Goal: Transaction & Acquisition: Purchase product/service

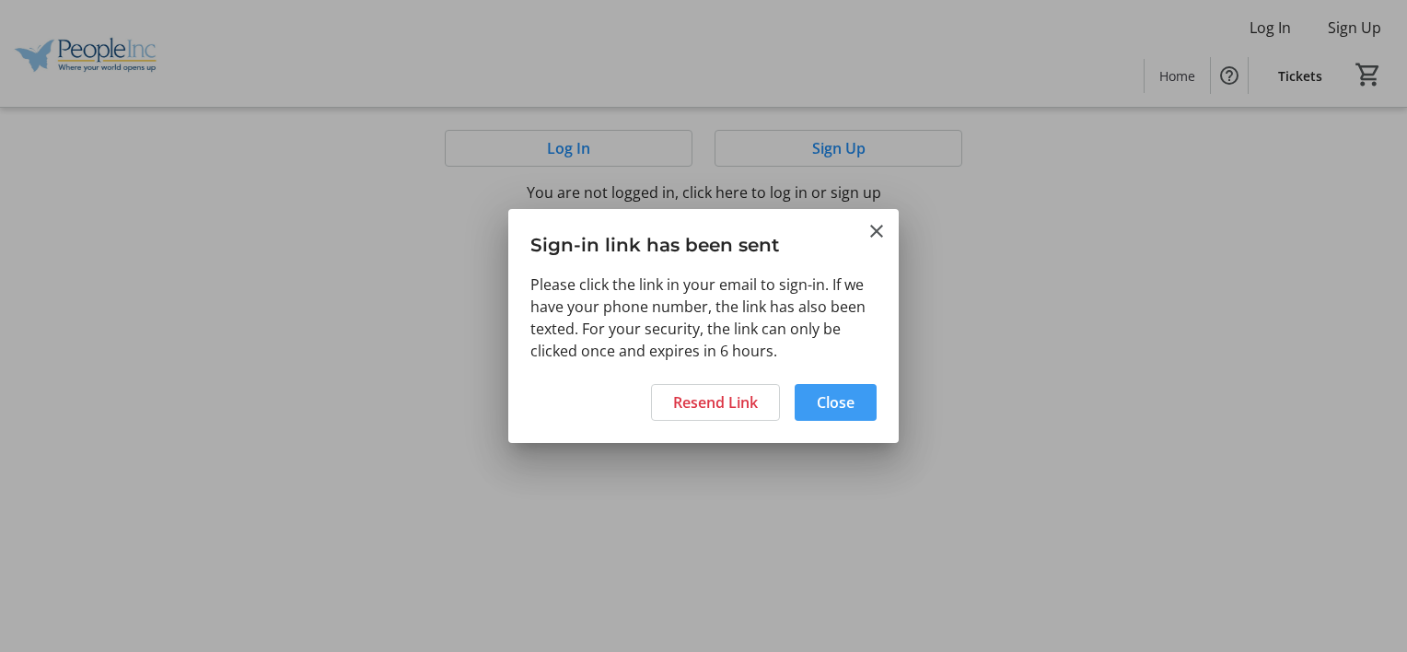
click at [828, 389] on span at bounding box center [835, 402] width 82 height 44
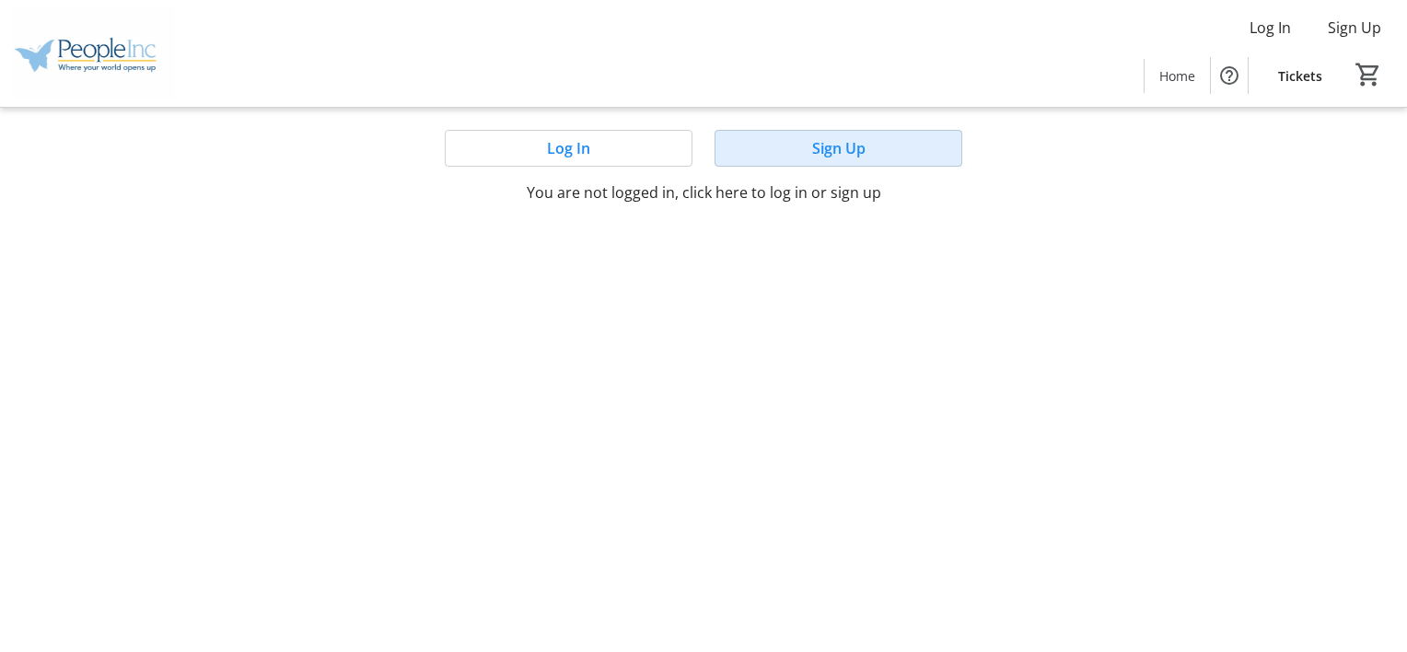
click at [866, 143] on span at bounding box center [838, 148] width 246 height 44
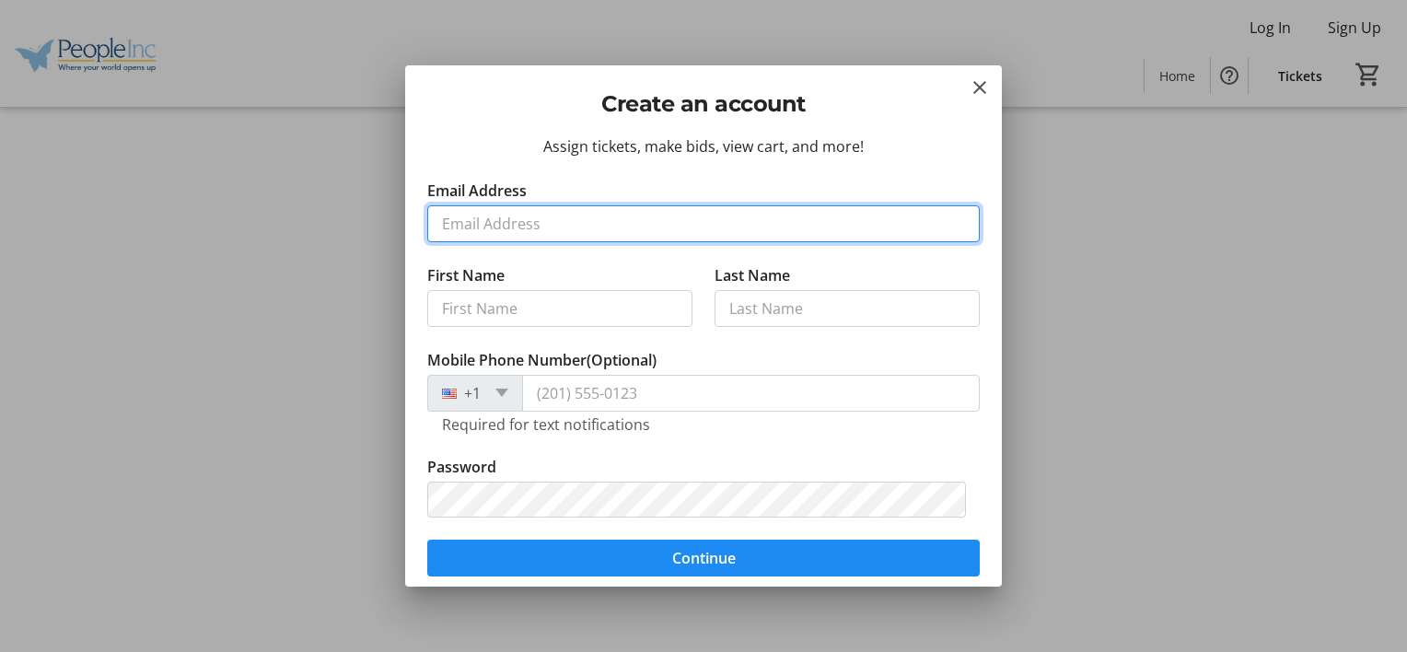
click at [553, 228] on input "Email Address" at bounding box center [703, 223] width 552 height 37
type input "[EMAIL_ADDRESS][PERSON_NAME][DOMAIN_NAME]"
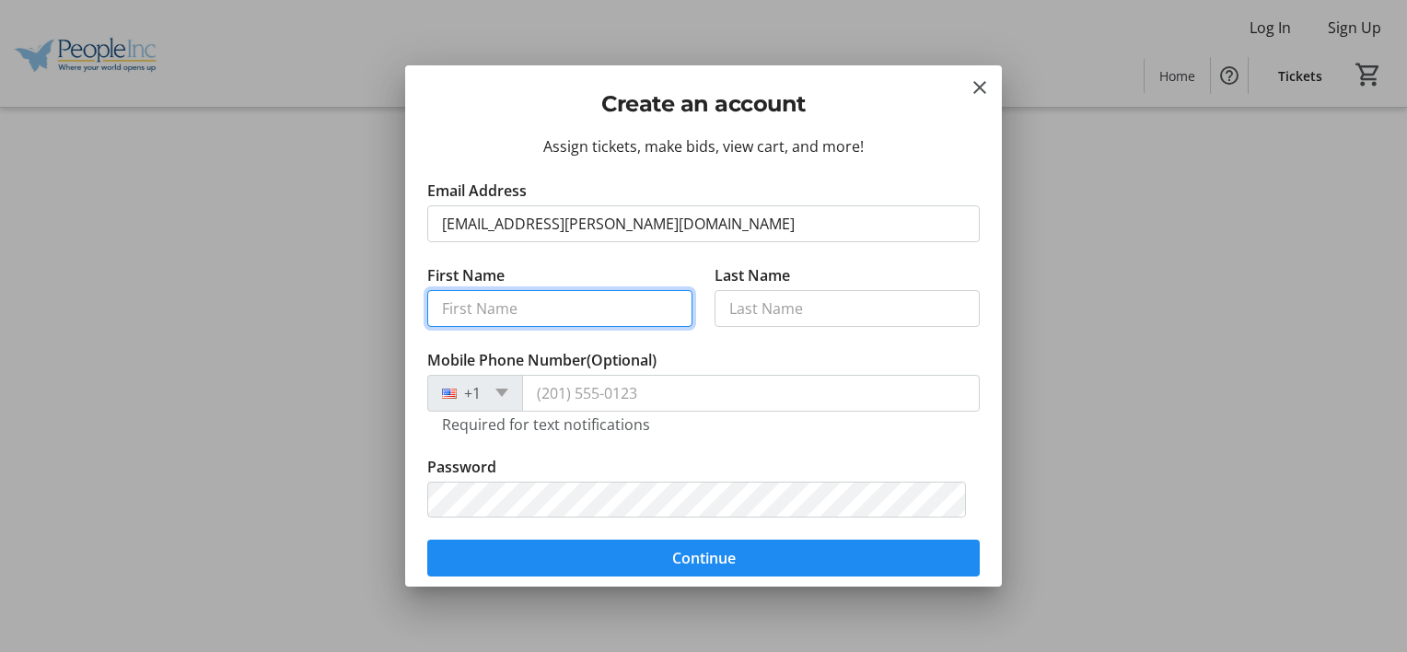
type input "LATSHIA"
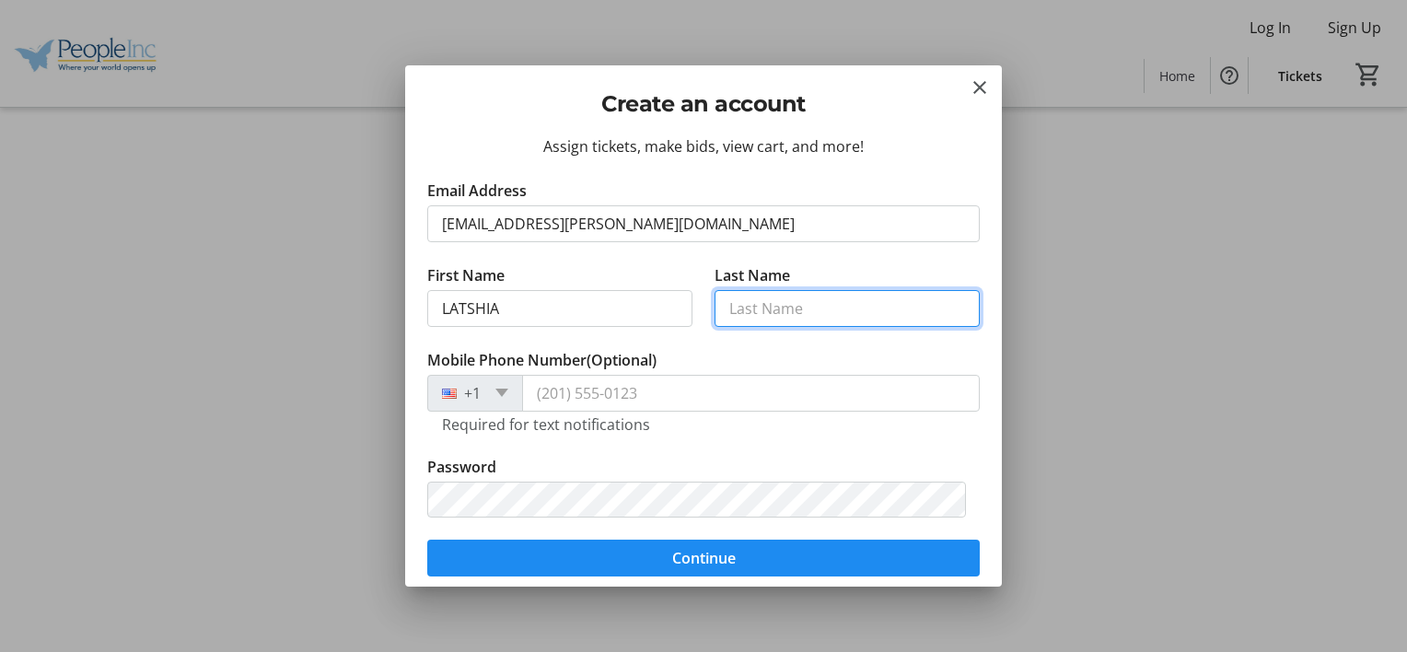
type input "[PERSON_NAME]"
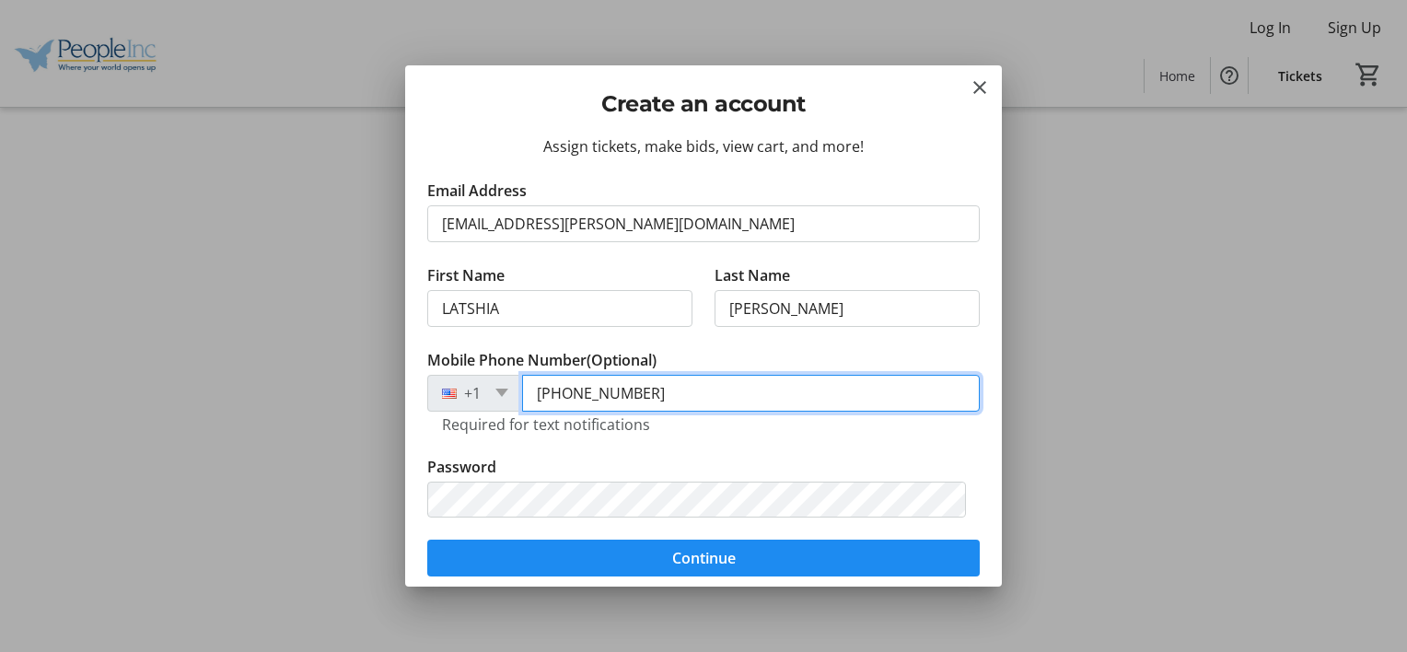
click at [655, 390] on input "[PHONE_NUMBER]" at bounding box center [751, 393] width 458 height 37
type input "[PHONE_NUMBER]"
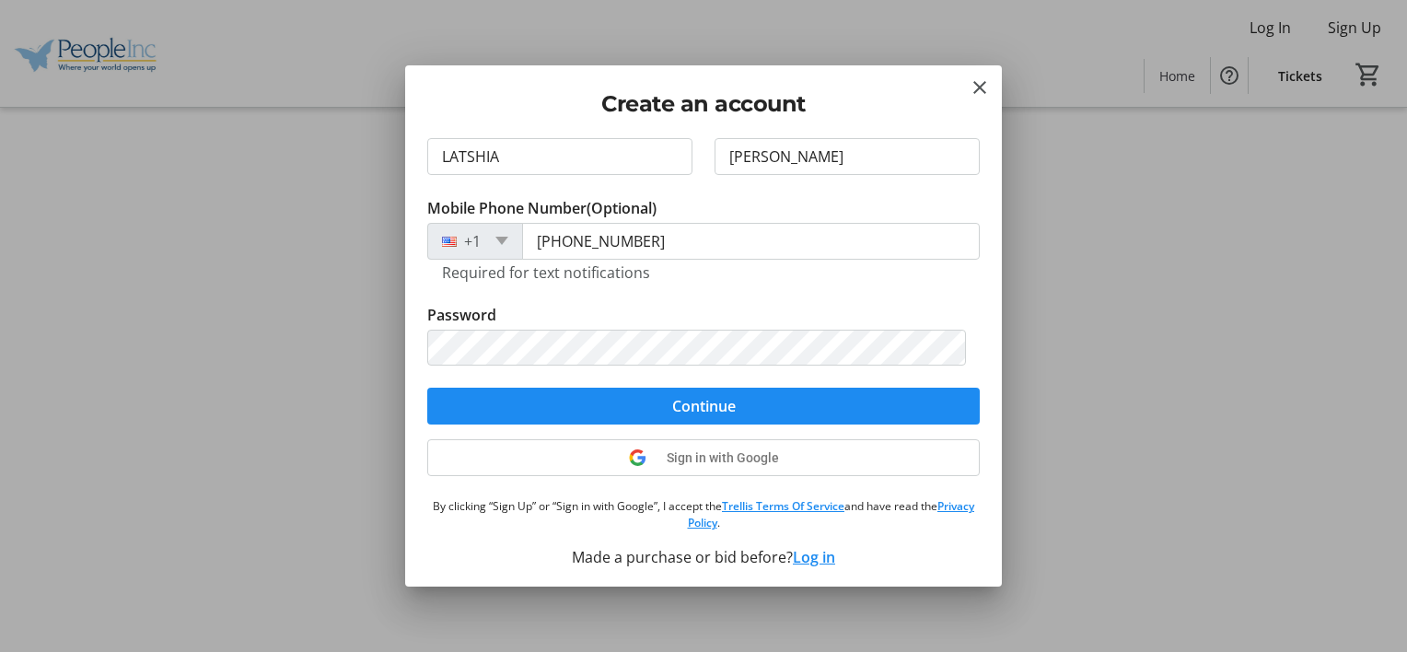
scroll to position [155, 0]
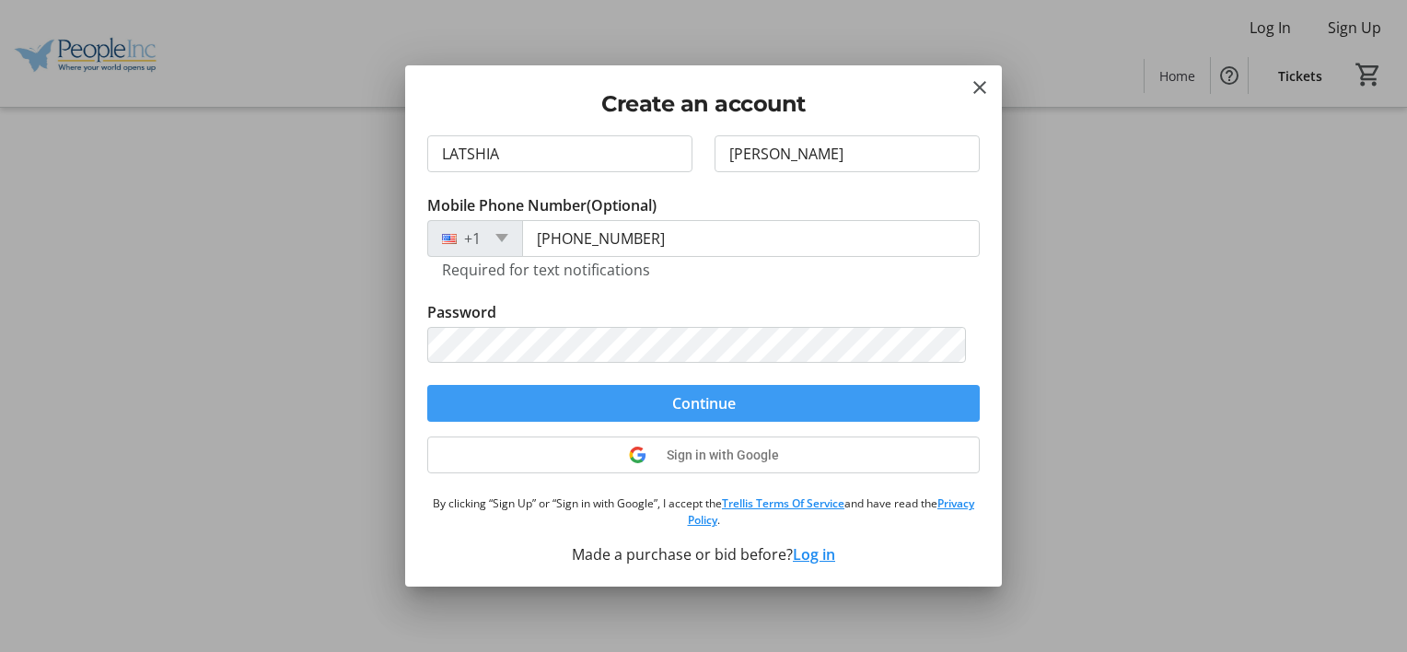
click at [888, 393] on span "submit" at bounding box center [703, 403] width 552 height 44
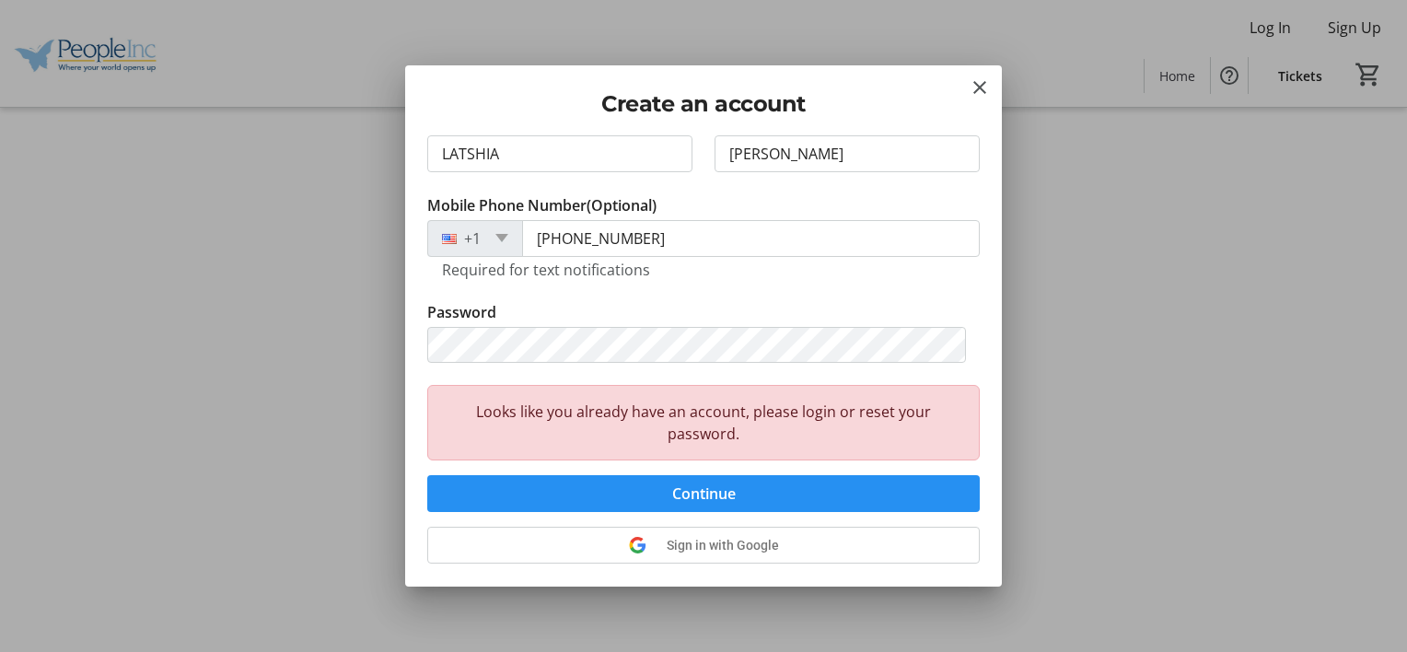
click at [822, 484] on span "submit" at bounding box center [703, 493] width 552 height 44
click at [980, 87] on mat-icon "Close" at bounding box center [979, 87] width 22 height 22
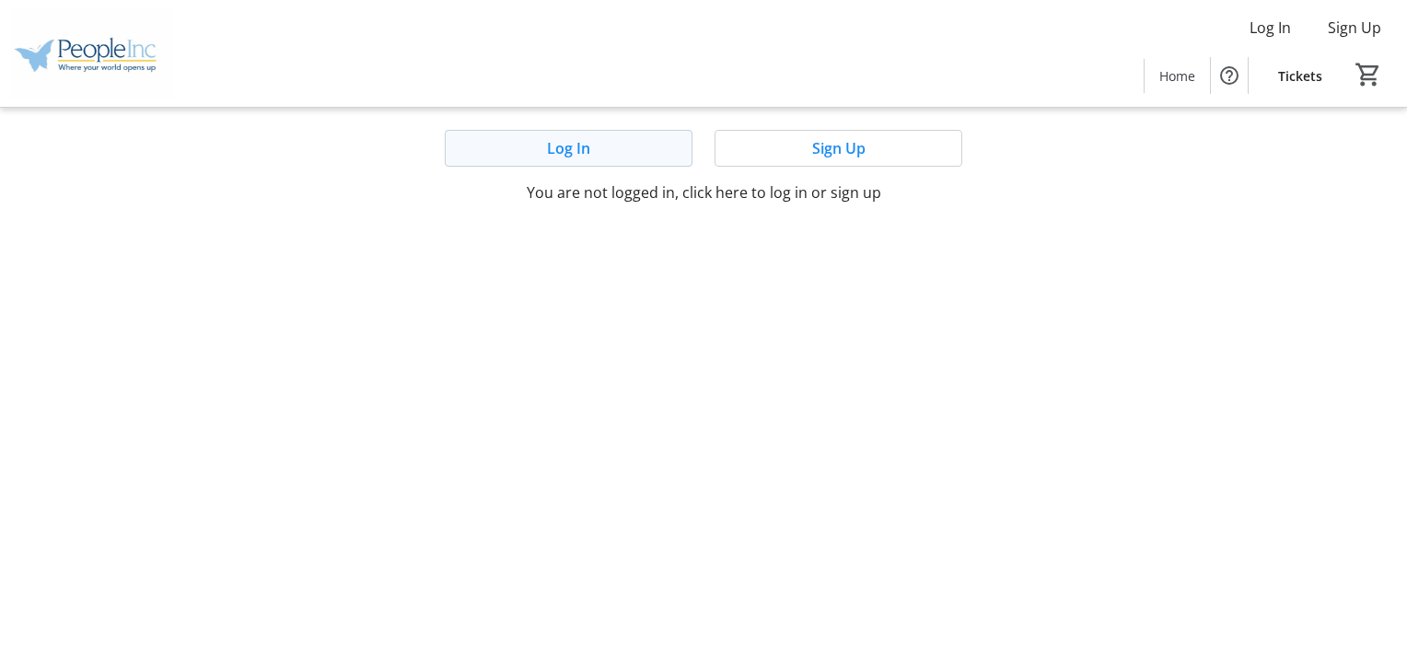
click at [611, 146] on span at bounding box center [569, 148] width 246 height 44
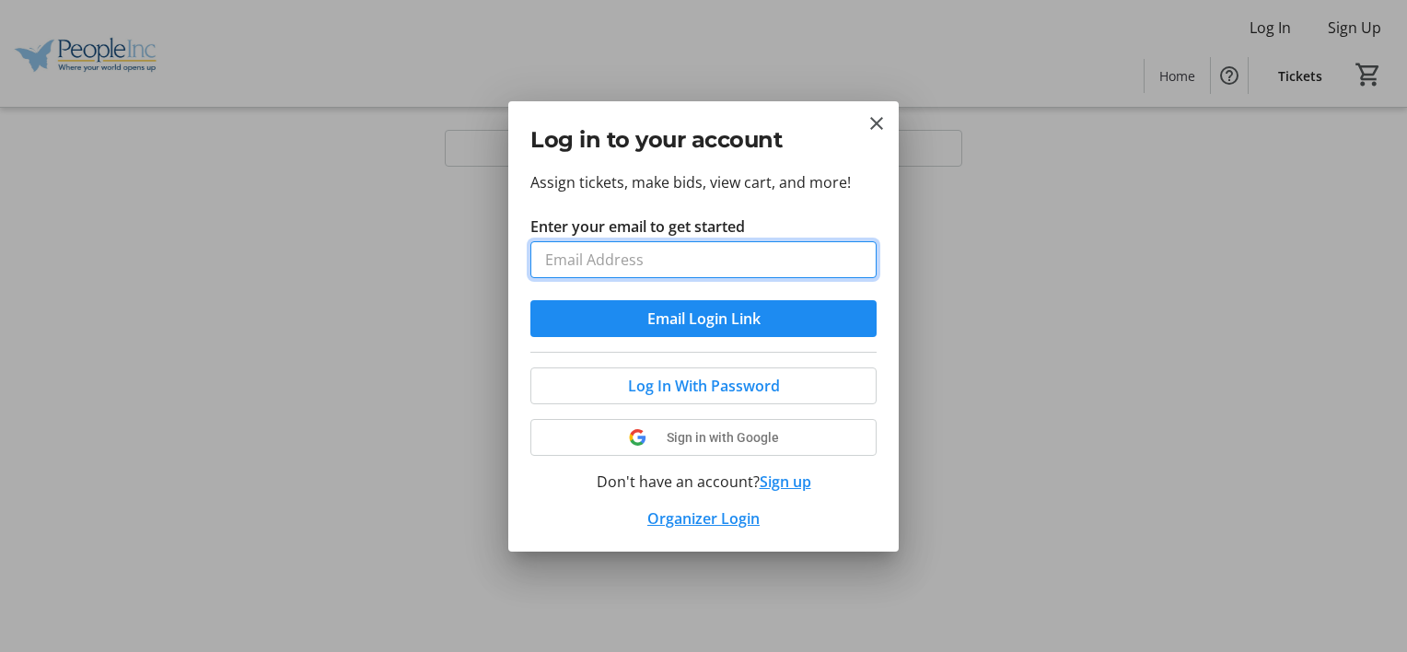
click at [661, 257] on input "Enter your email to get started" at bounding box center [703, 259] width 346 height 37
type input "[EMAIL_ADDRESS][PERSON_NAME][DOMAIN_NAME]"
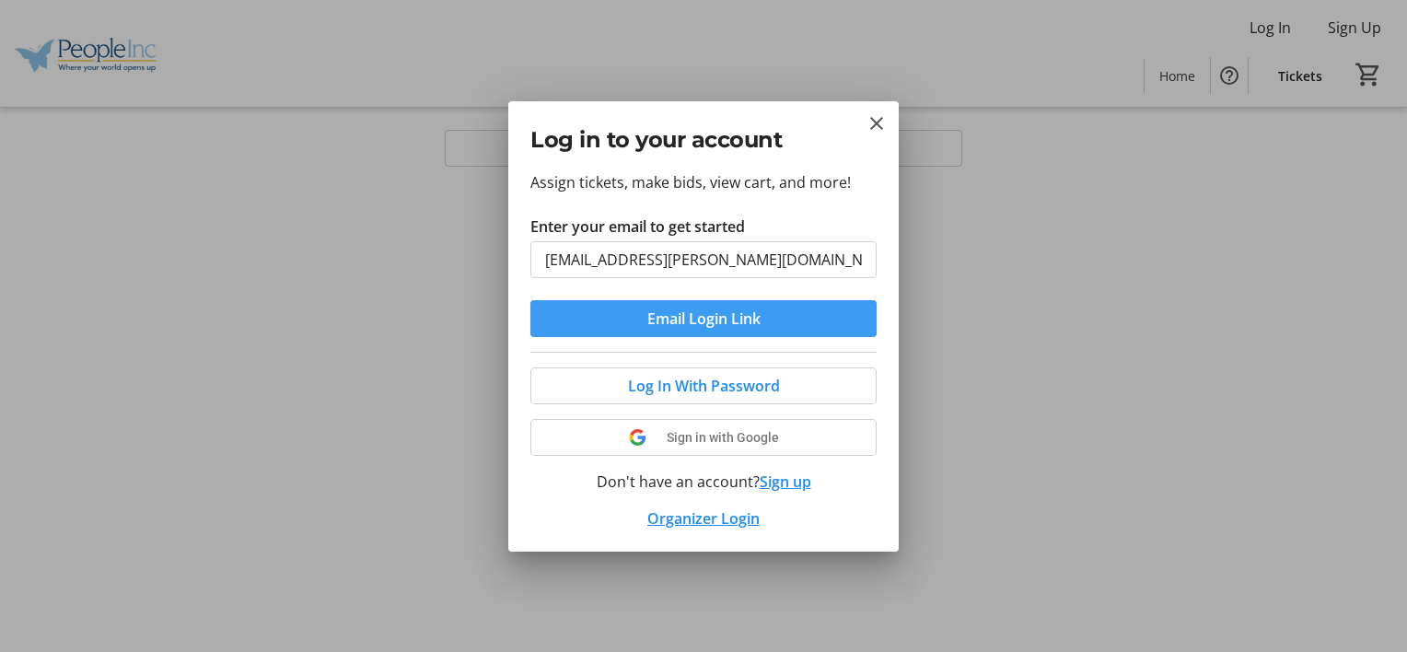
click at [667, 318] on span "Email Login Link" at bounding box center [703, 318] width 113 height 22
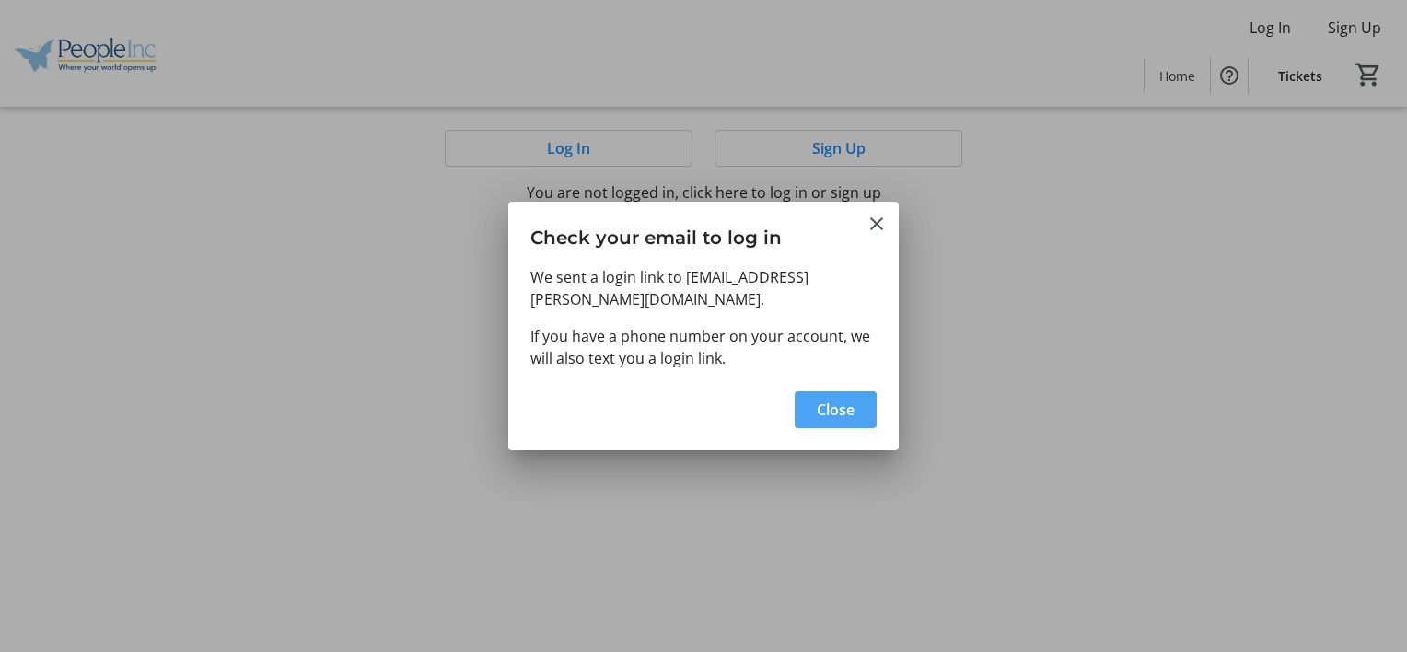
click at [827, 427] on span "button" at bounding box center [835, 410] width 82 height 44
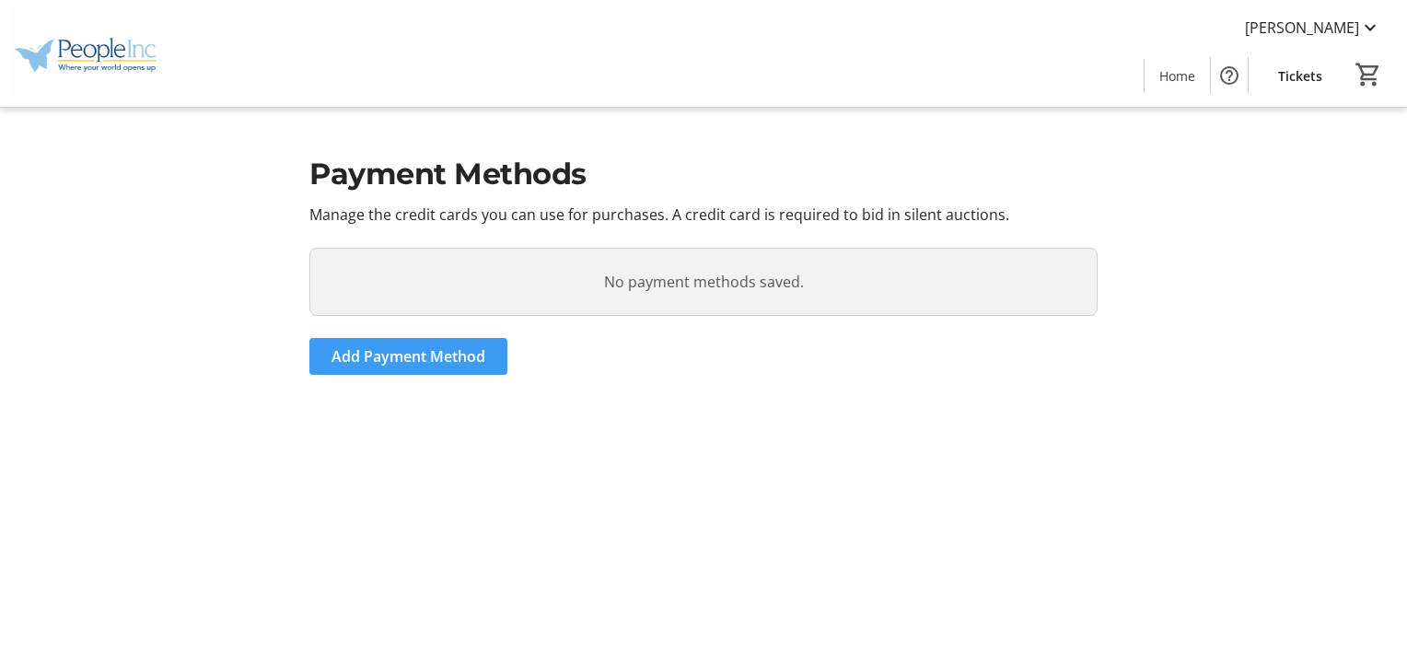
click at [412, 360] on span "Add Payment Method" at bounding box center [408, 356] width 154 height 22
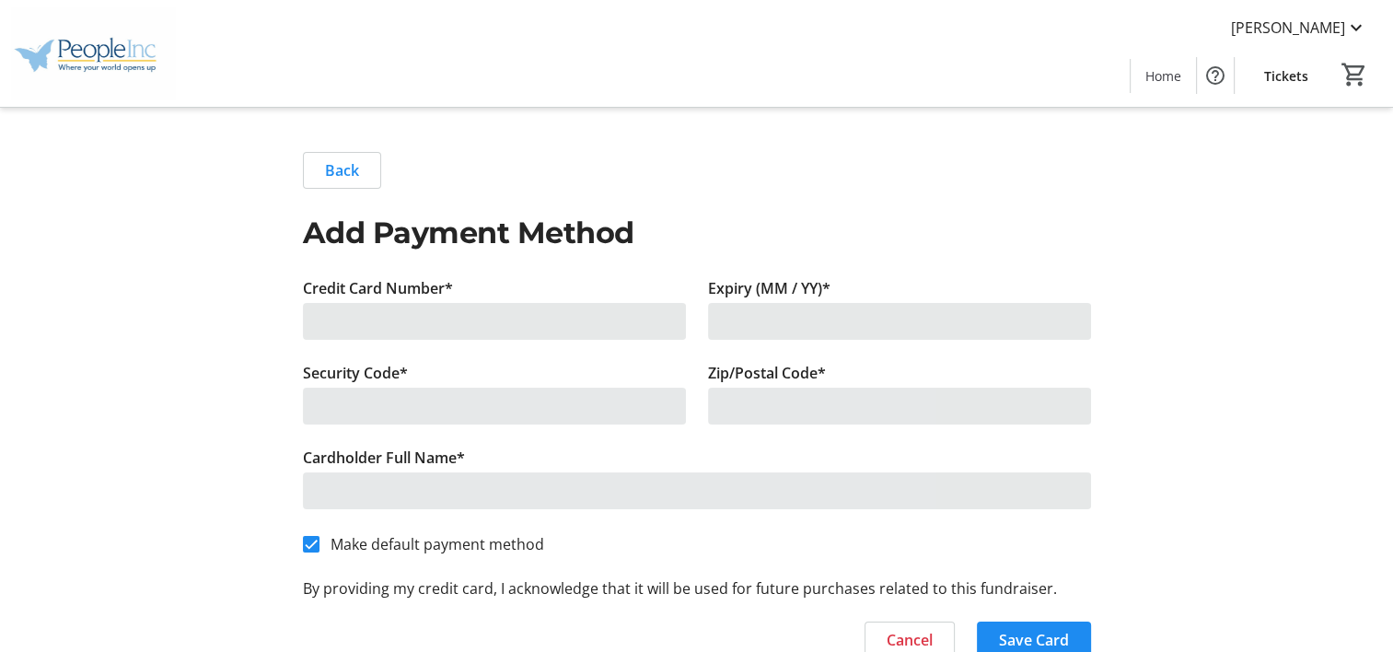
click at [452, 316] on div at bounding box center [494, 321] width 383 height 37
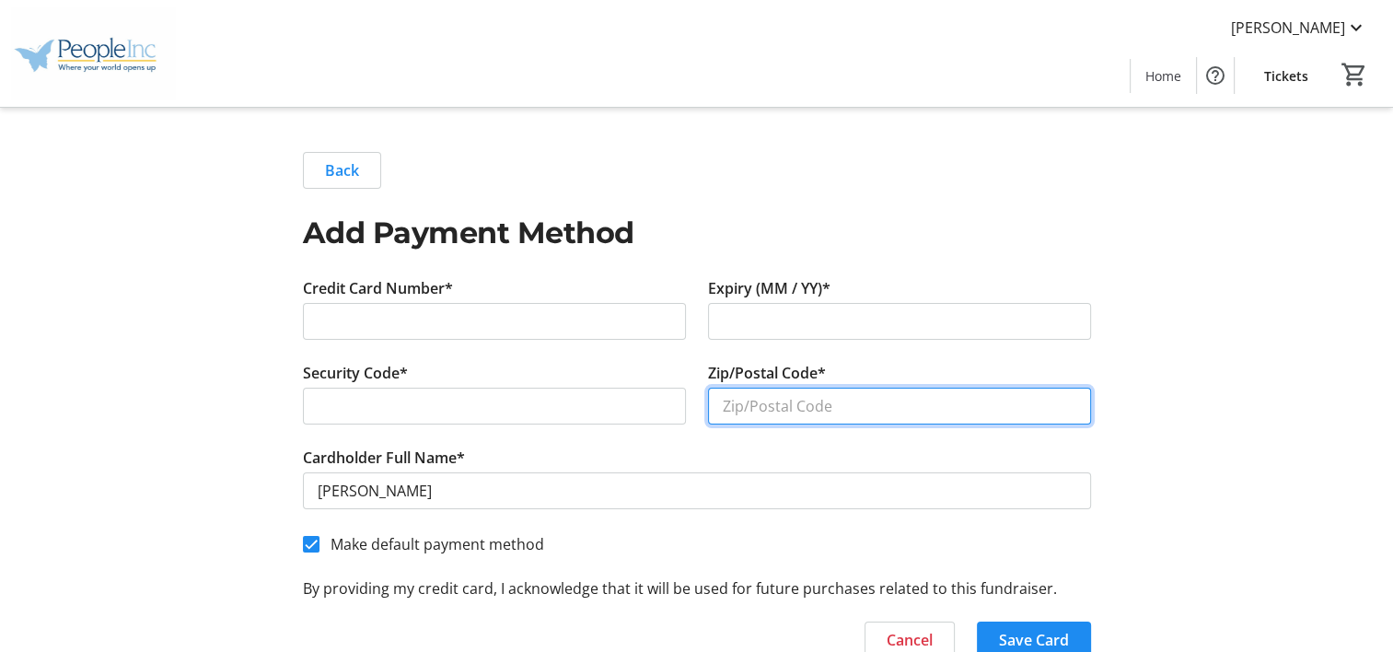
click at [784, 408] on input "Zip/Postal Code*" at bounding box center [899, 406] width 383 height 37
type input "14075"
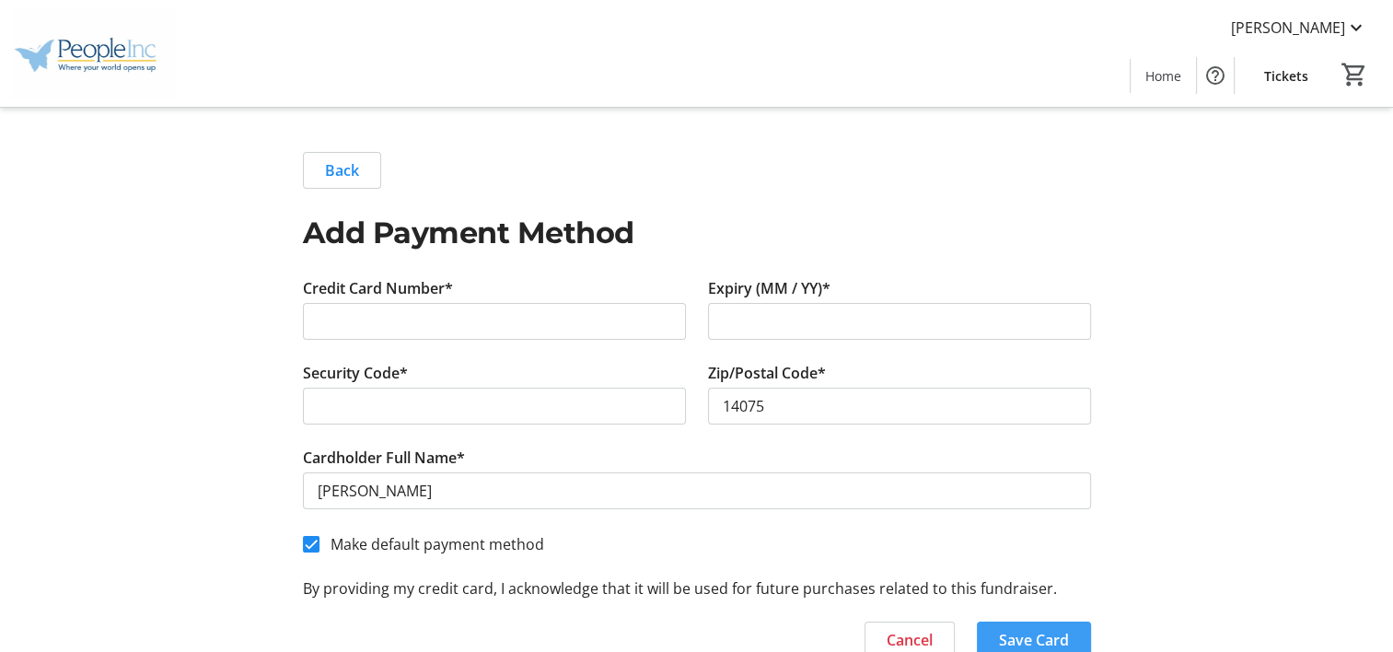
click at [1050, 636] on span "Save Card" at bounding box center [1034, 640] width 70 height 22
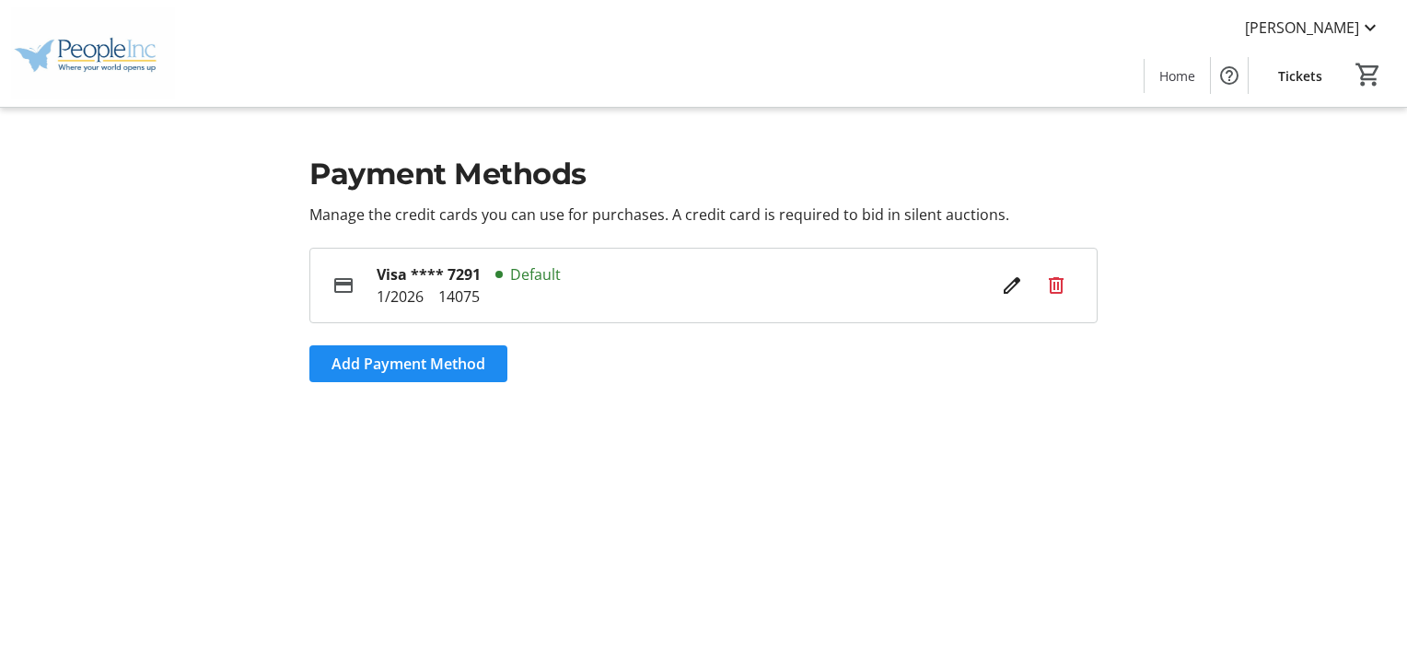
click at [1308, 75] on span "Tickets" at bounding box center [1300, 75] width 44 height 19
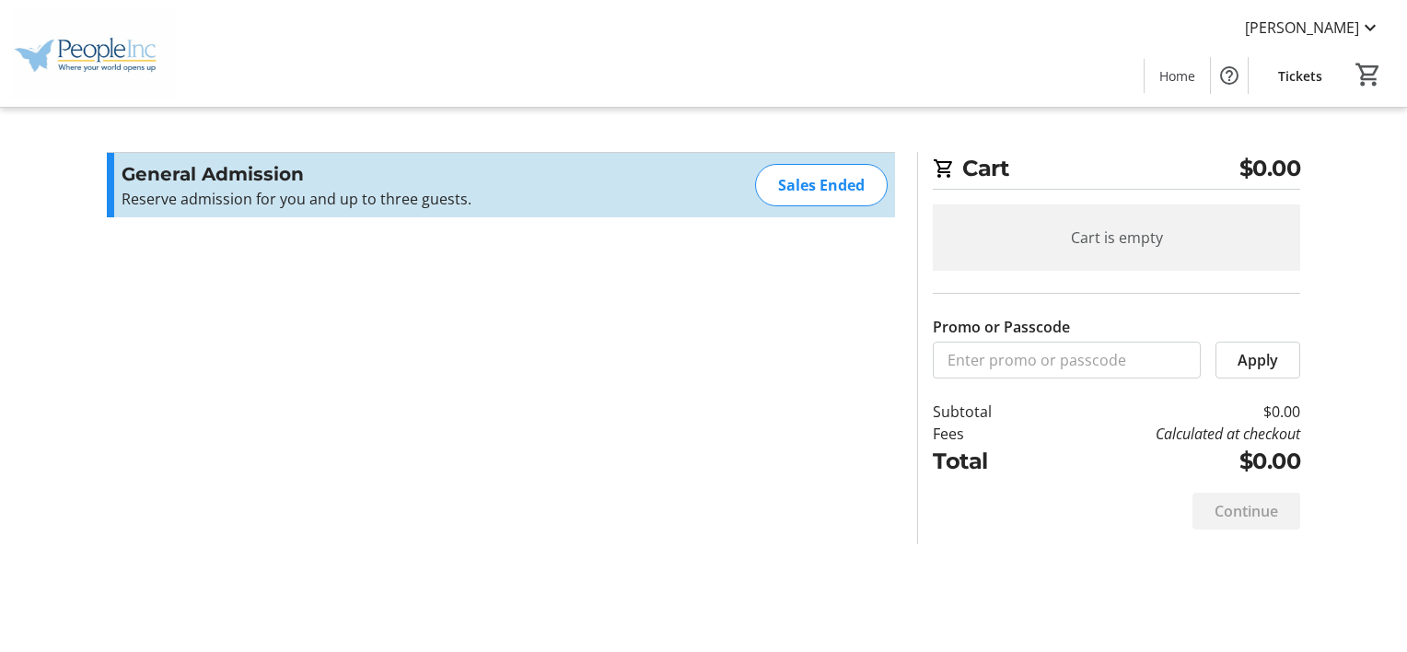
click at [810, 191] on div "Sales Ended" at bounding box center [821, 185] width 133 height 42
